Goal: Task Accomplishment & Management: Use online tool/utility

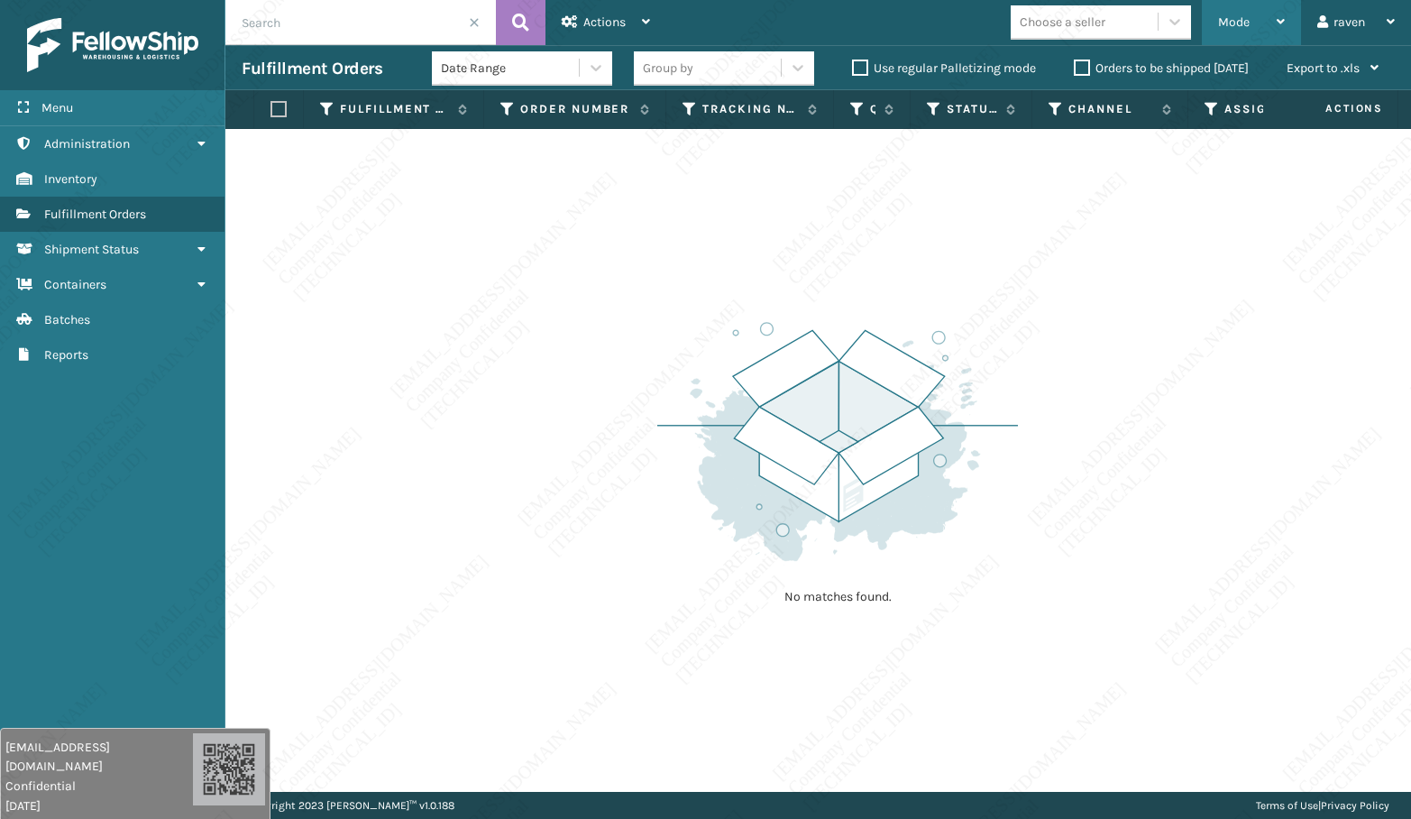
click at [1264, 31] on div "Mode" at bounding box center [1251, 22] width 67 height 45
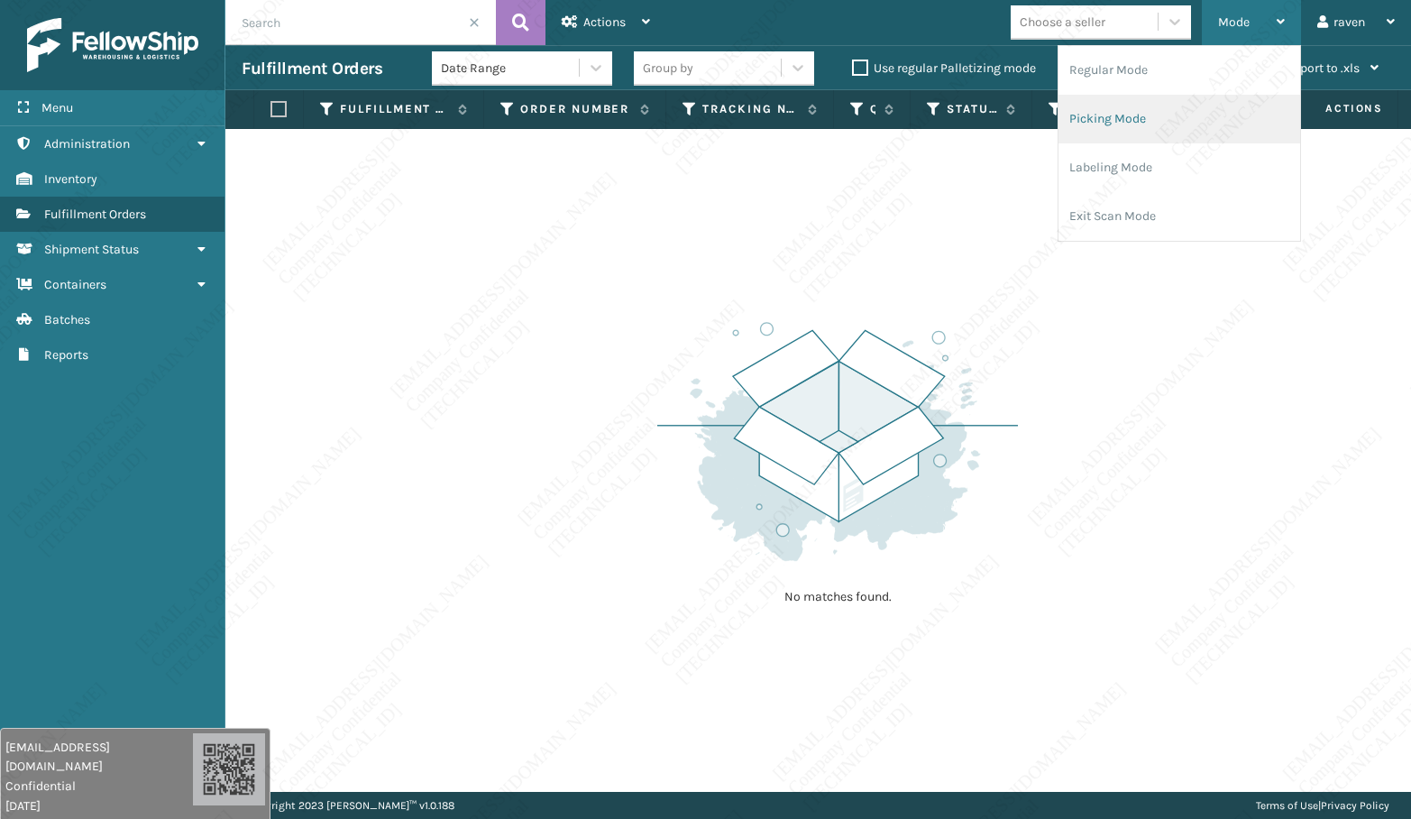
click at [1150, 114] on li "Picking Mode" at bounding box center [1179, 119] width 242 height 49
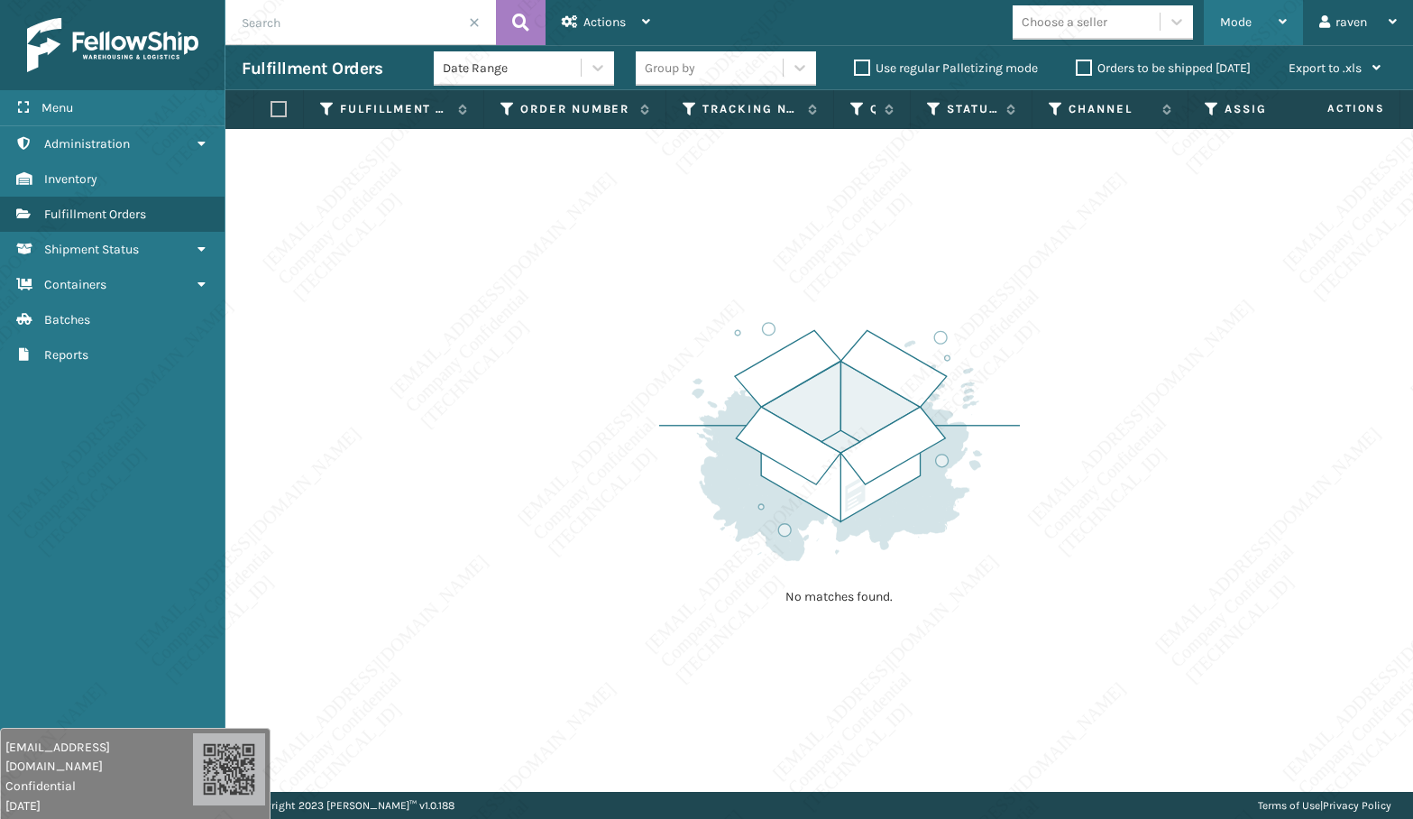
click at [1243, 12] on div "Mode" at bounding box center [1253, 22] width 67 height 45
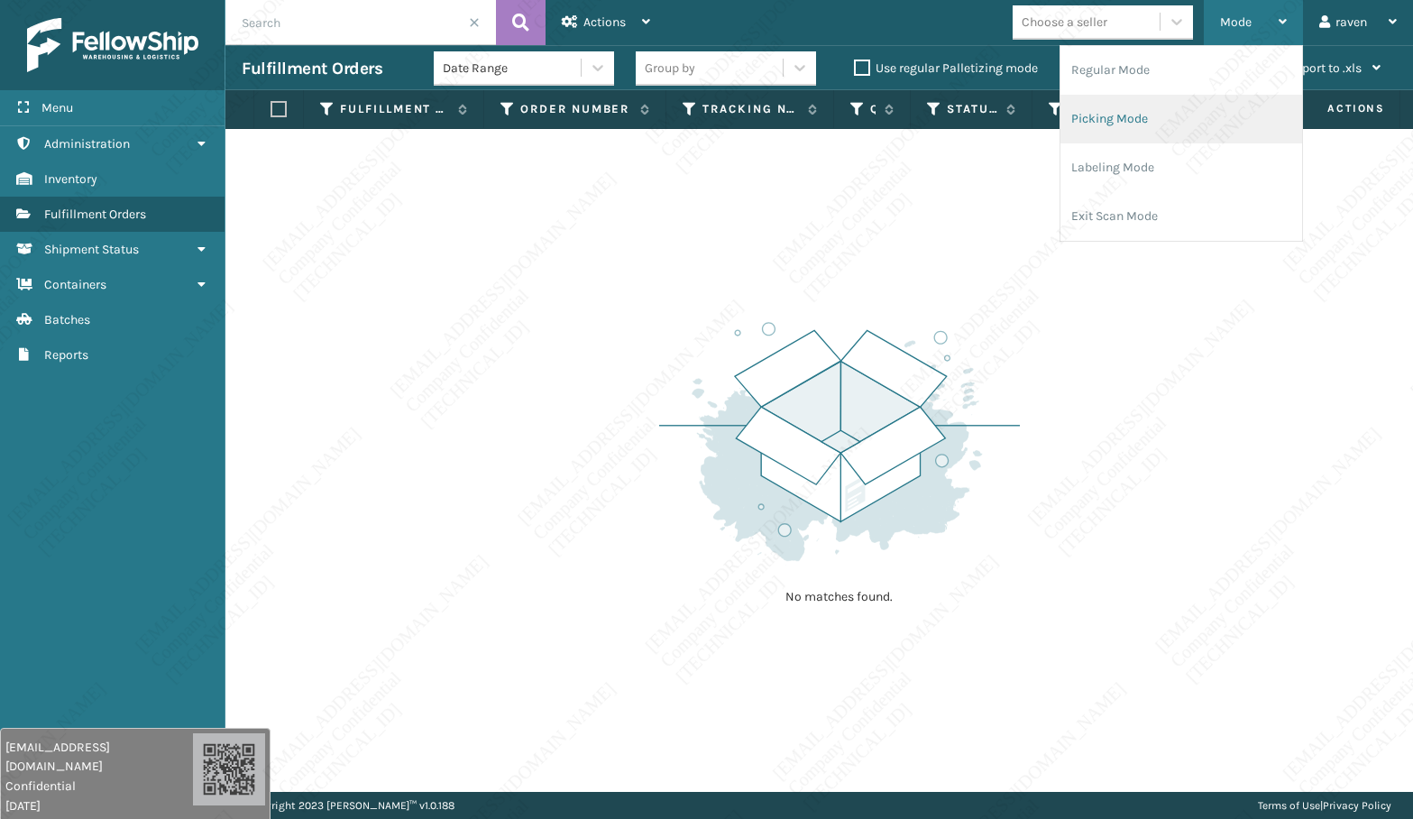
click at [1139, 112] on li "Picking Mode" at bounding box center [1181, 119] width 242 height 49
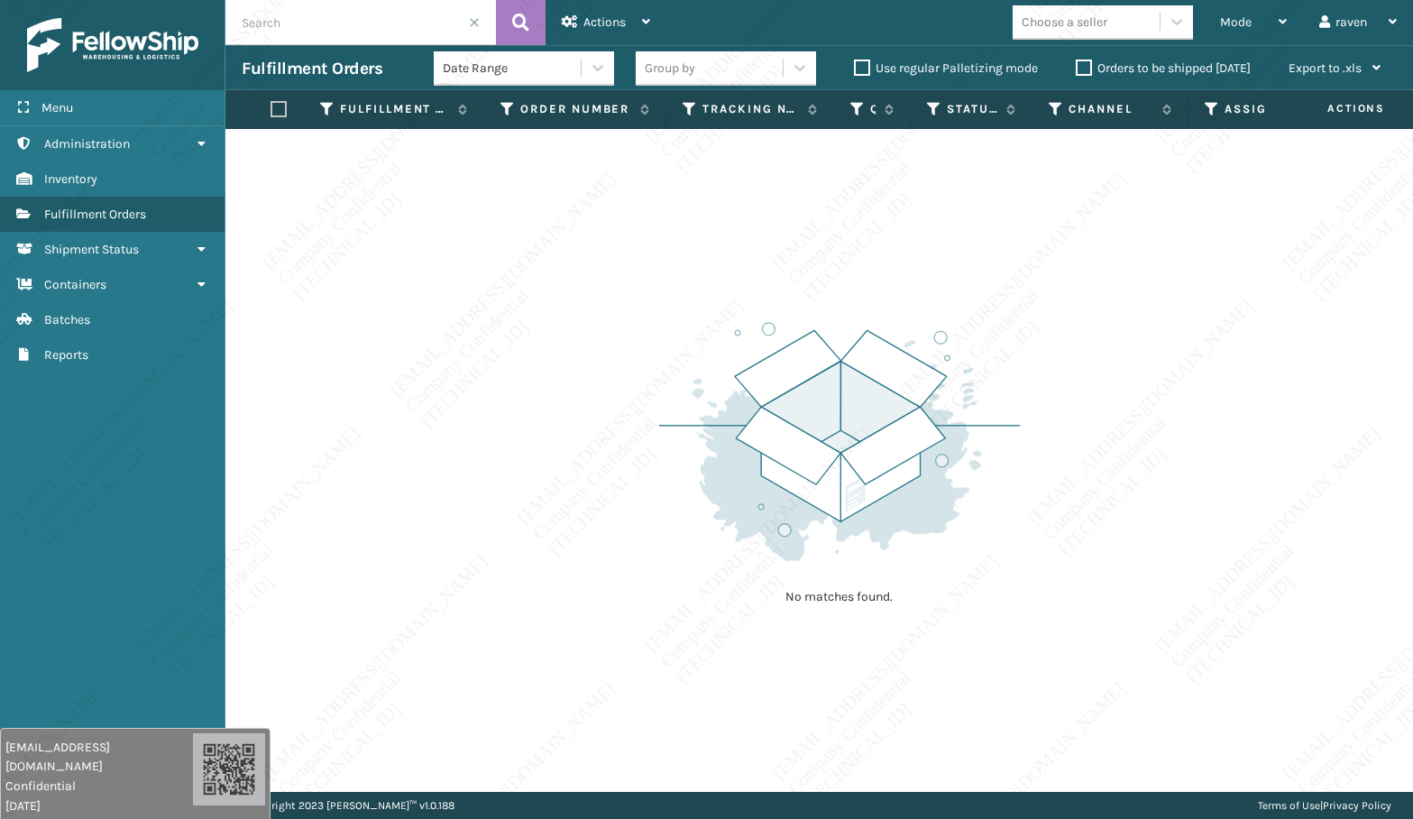
click at [1048, 374] on div "No matches found." at bounding box center [818, 460] width 1187 height 663
click at [1154, 617] on div "No matches found." at bounding box center [818, 460] width 1187 height 663
click at [1178, 594] on div "No matches found." at bounding box center [818, 460] width 1187 height 663
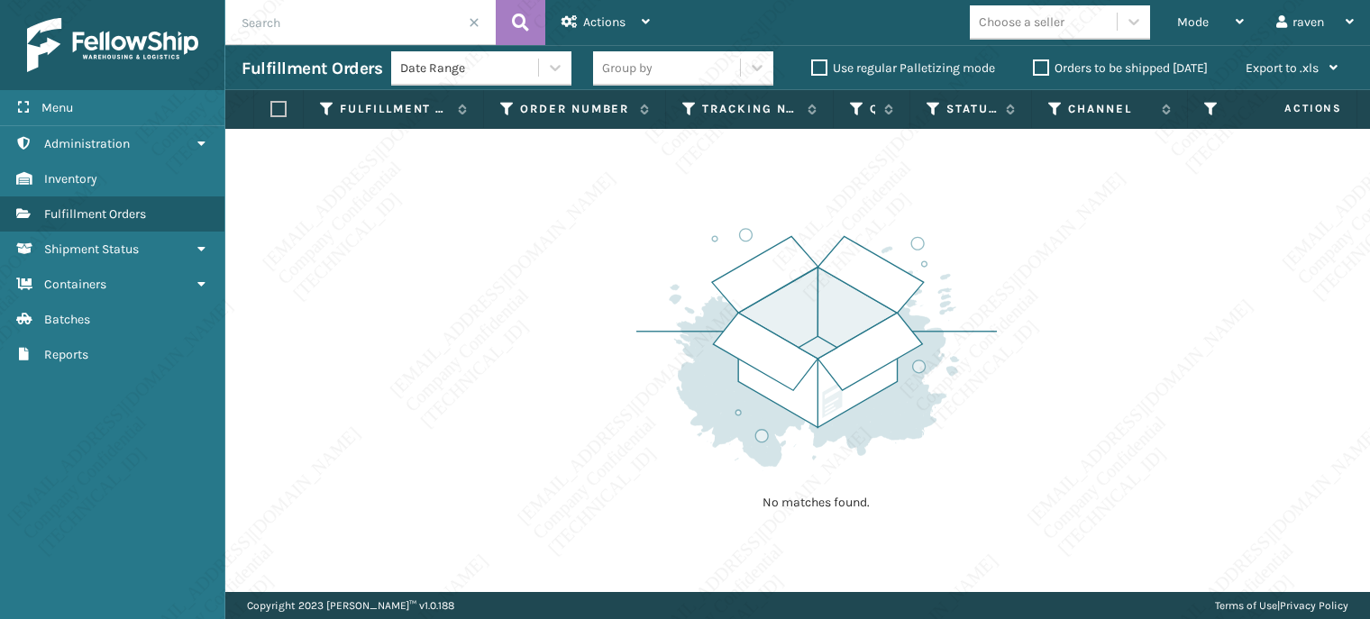
click at [588, 274] on div "No matches found." at bounding box center [797, 360] width 1145 height 463
click at [1255, 487] on div "No matches found." at bounding box center [797, 360] width 1145 height 463
click at [1192, 16] on span "Mode" at bounding box center [1193, 21] width 32 height 15
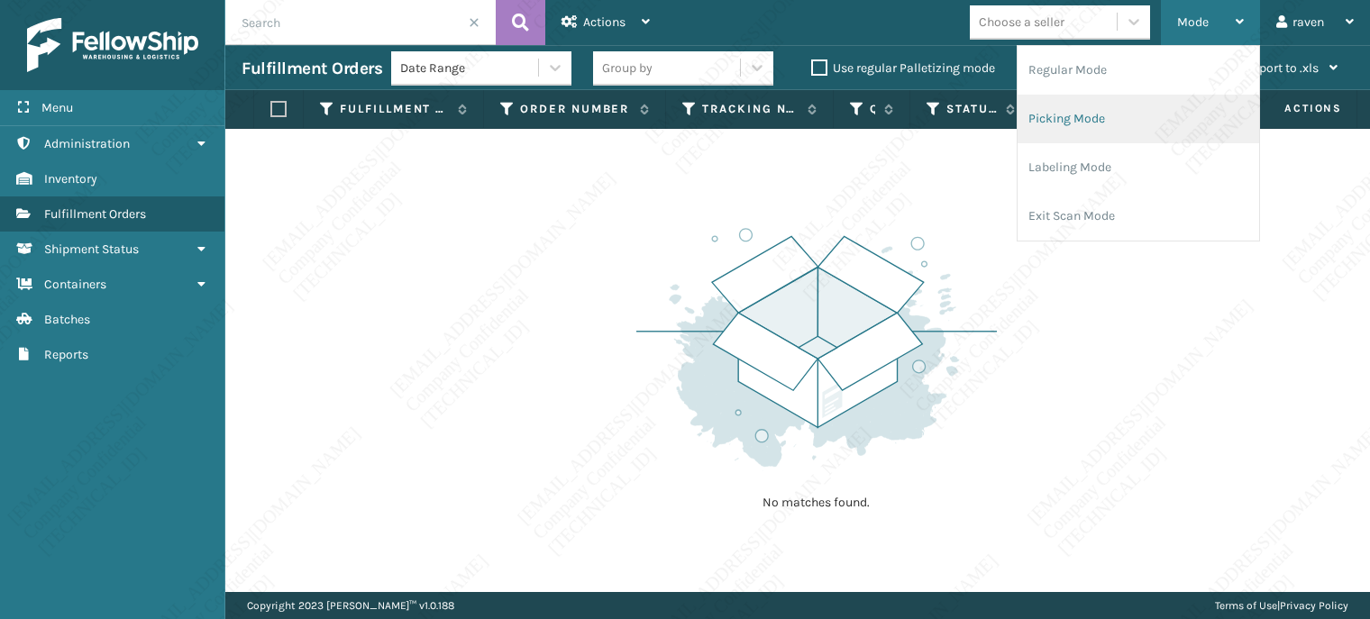
click at [1093, 107] on li "Picking Mode" at bounding box center [1139, 119] width 242 height 49
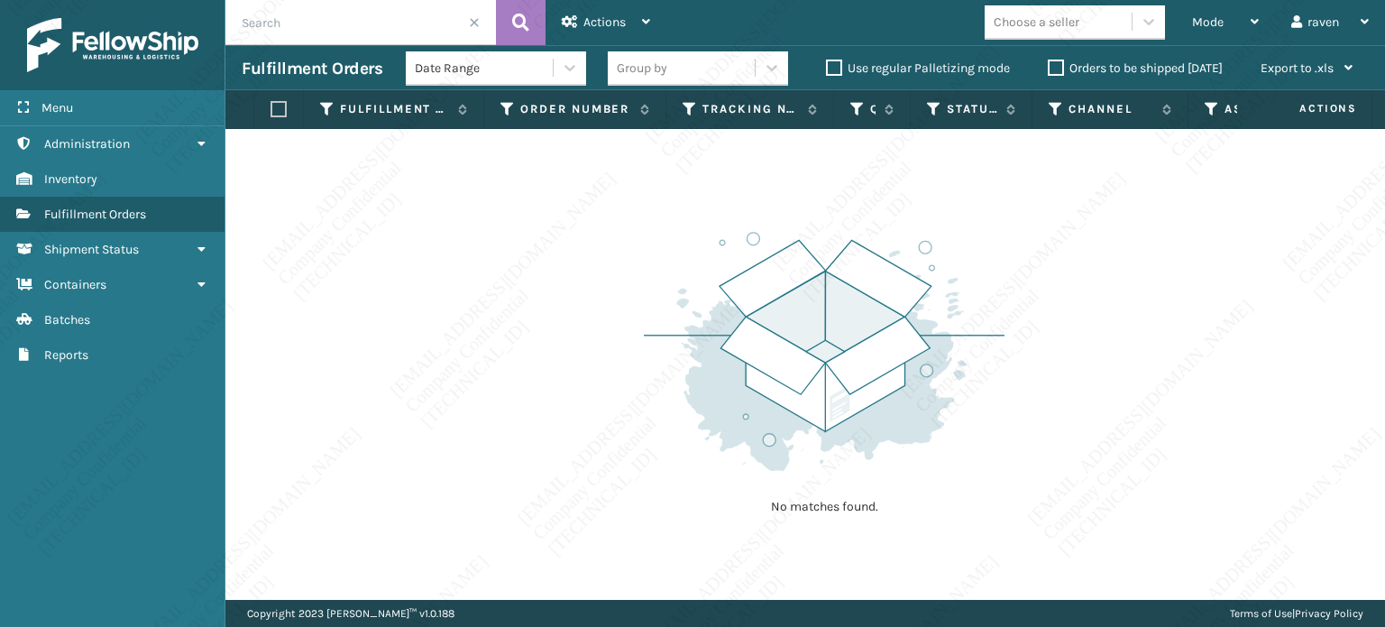
click at [1075, 262] on div "No matches found." at bounding box center [804, 364] width 1159 height 471
click at [1219, 3] on div "Mode" at bounding box center [1225, 22] width 67 height 45
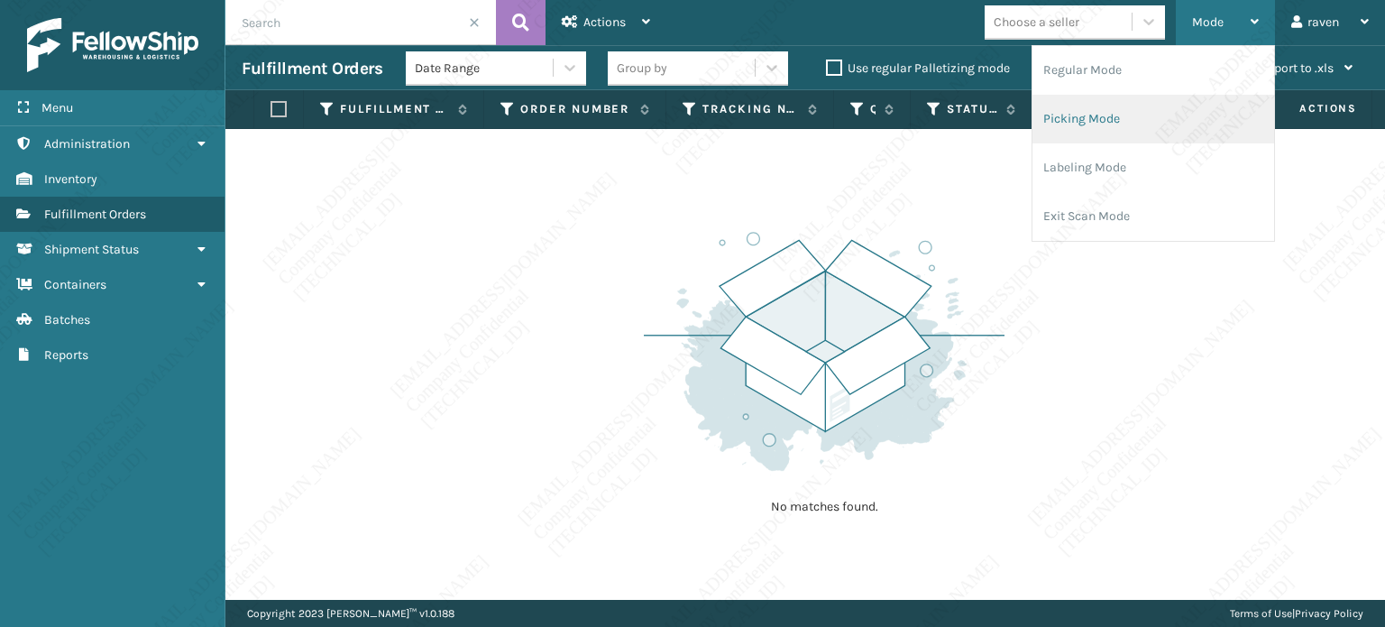
click at [1078, 123] on li "Picking Mode" at bounding box center [1153, 119] width 242 height 49
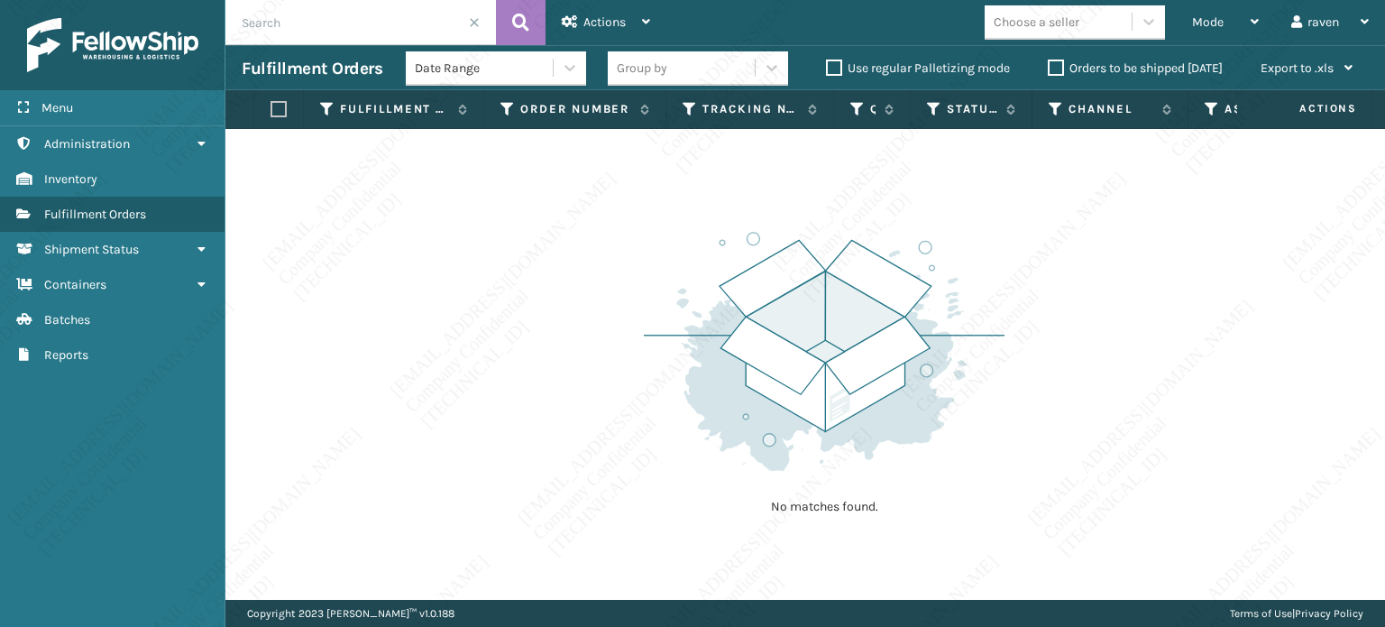
click at [930, 315] on img at bounding box center [824, 351] width 361 height 250
click at [739, 285] on img at bounding box center [824, 351] width 361 height 250
click at [678, 291] on img at bounding box center [824, 351] width 361 height 250
drag, startPoint x: 1212, startPoint y: 26, endPoint x: 1204, endPoint y: 36, distance: 12.3
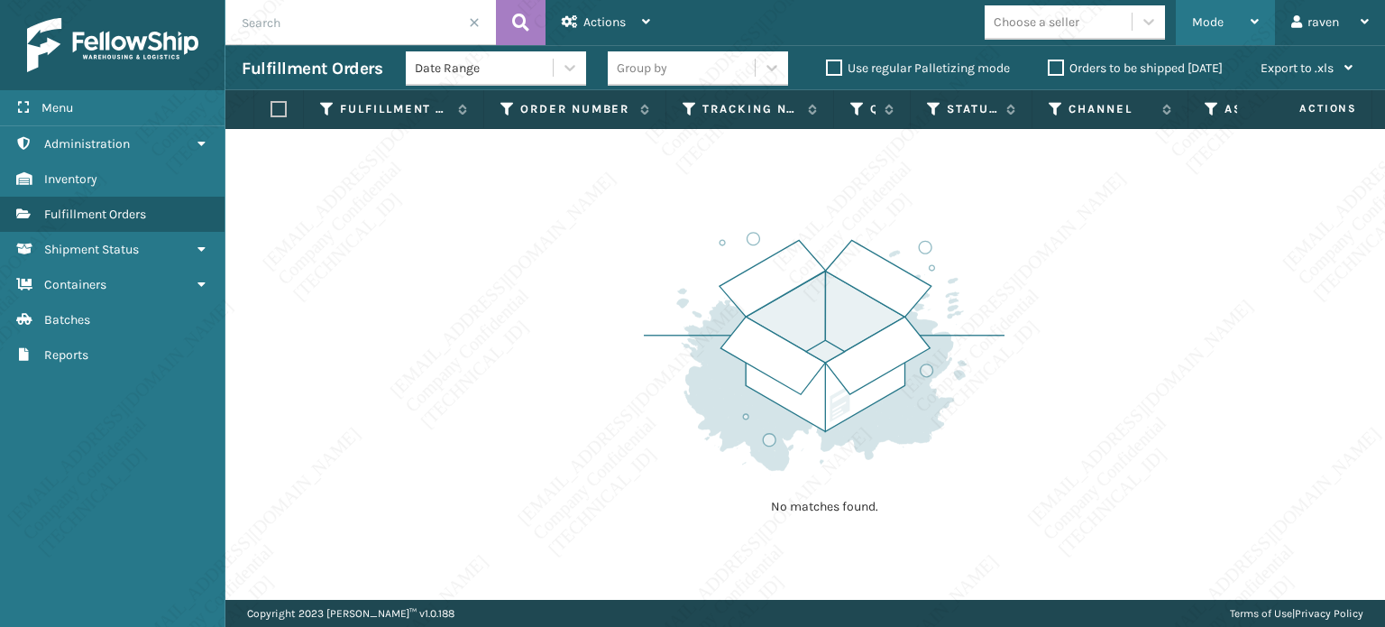
click at [1212, 27] on span "Mode" at bounding box center [1208, 21] width 32 height 15
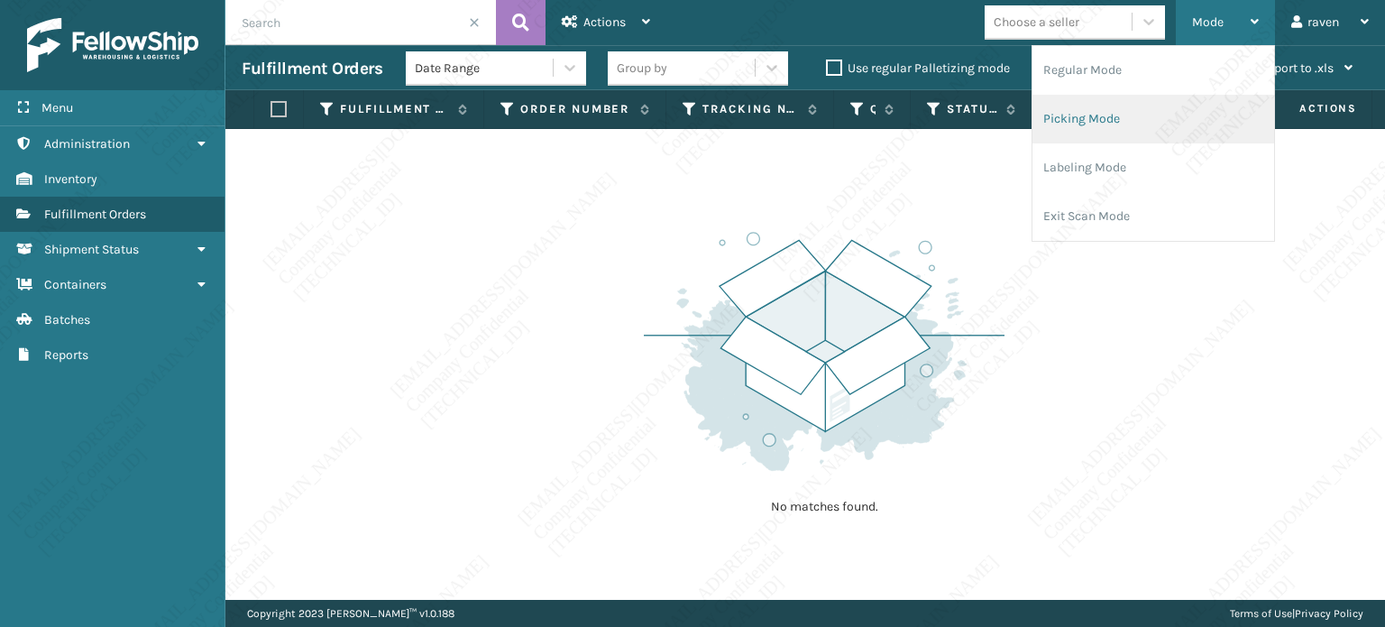
click at [1112, 122] on li "Picking Mode" at bounding box center [1153, 119] width 242 height 49
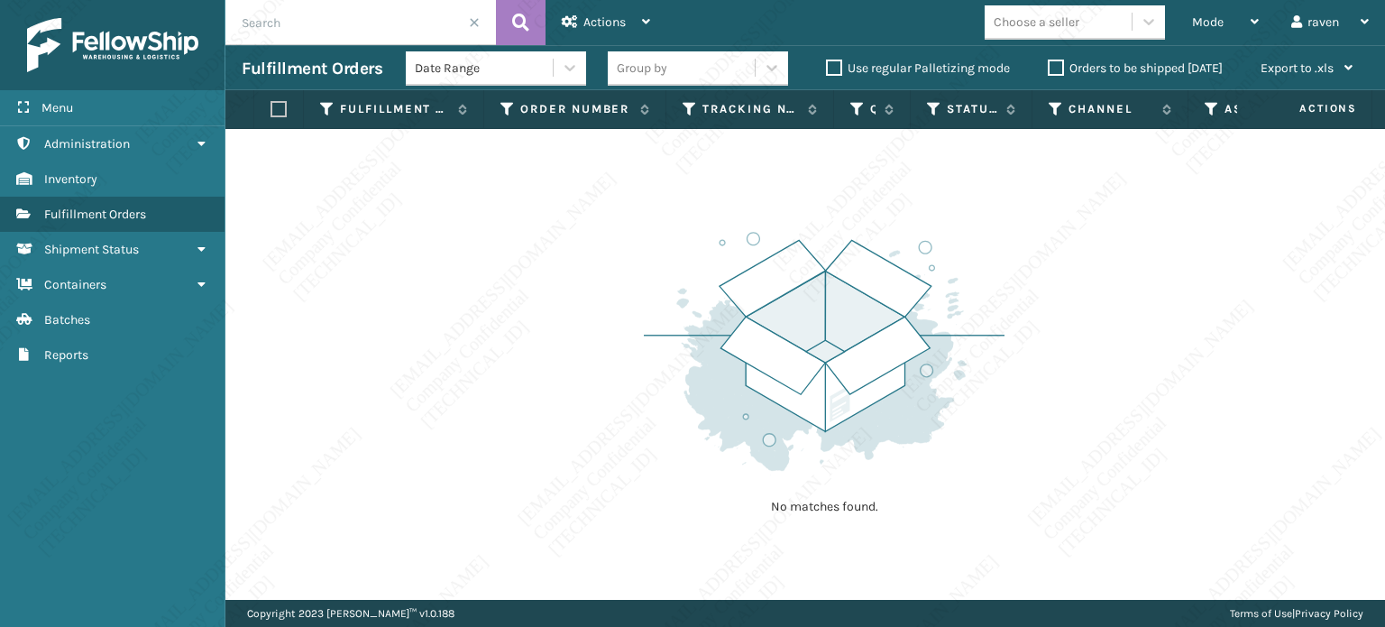
click at [938, 371] on img at bounding box center [824, 351] width 361 height 250
